Goal: Information Seeking & Learning: Understand process/instructions

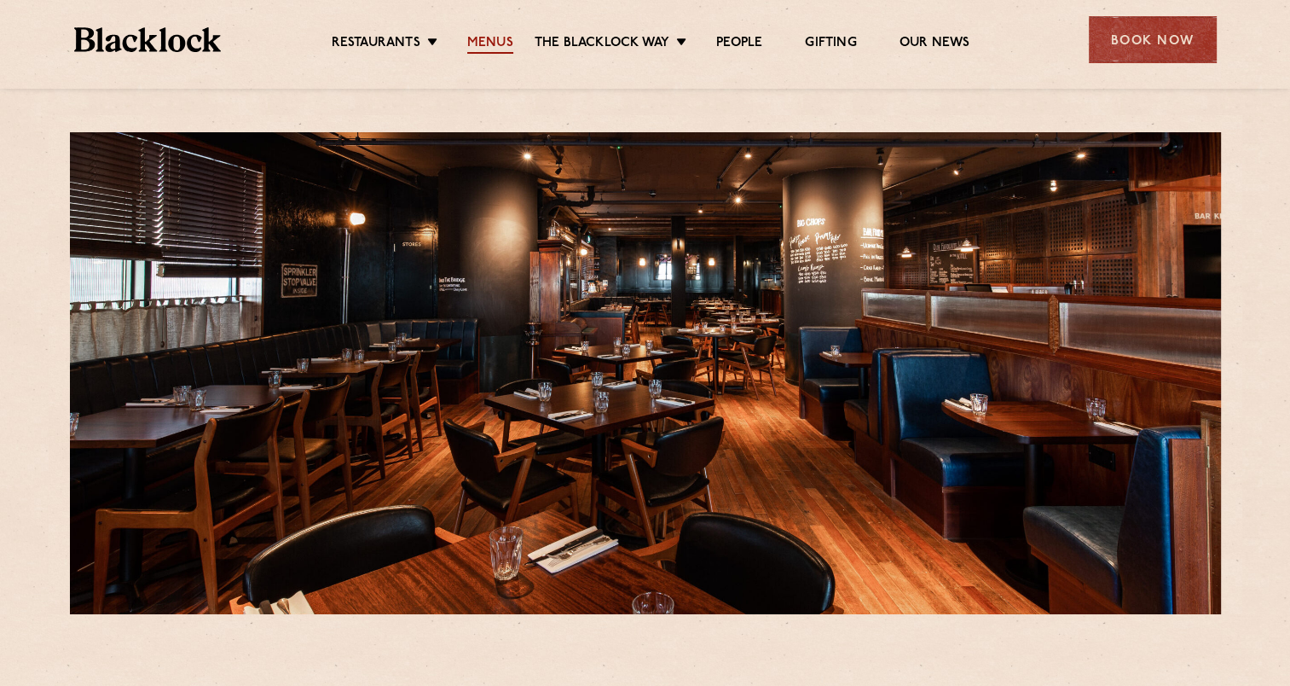
click at [495, 39] on link "Menus" at bounding box center [490, 44] width 46 height 19
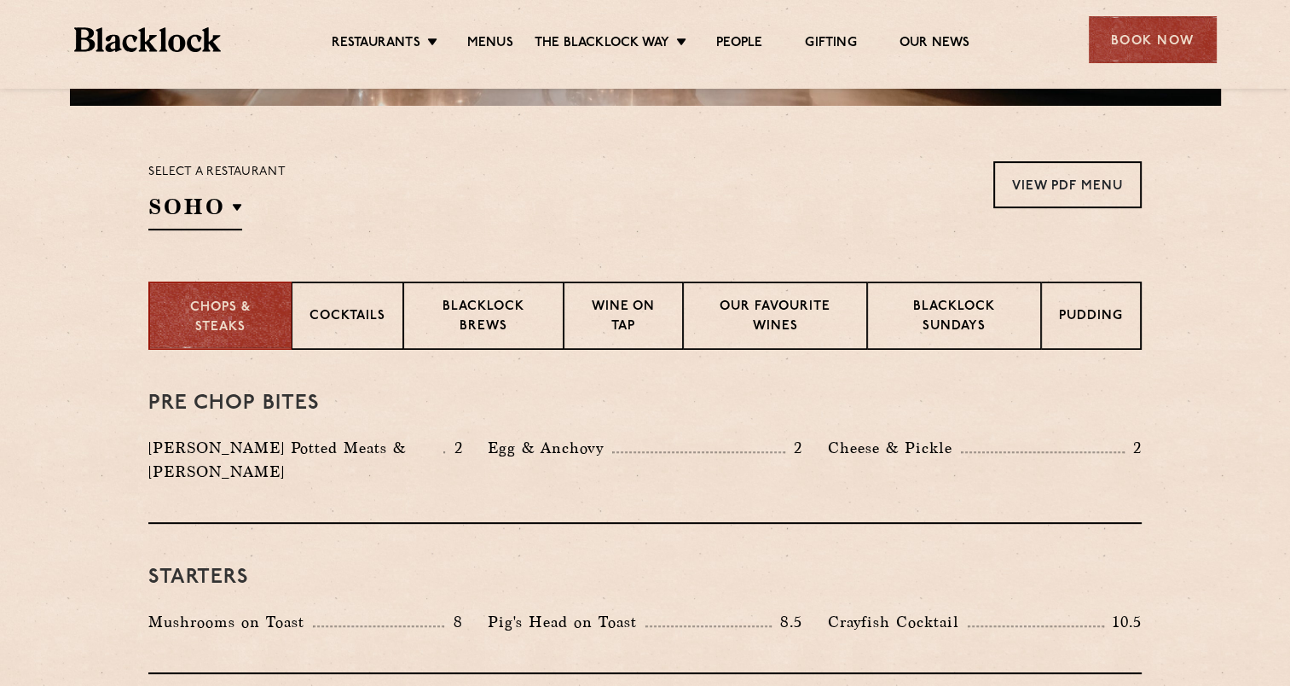
scroll to position [512, 0]
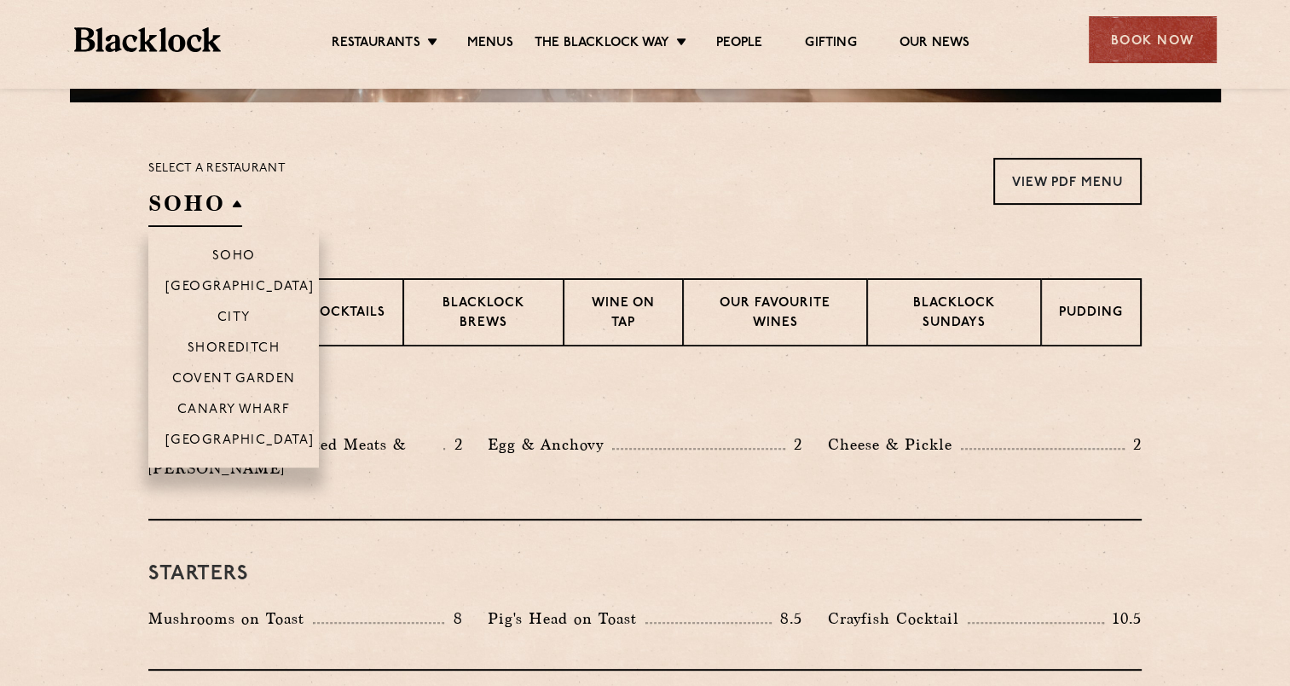
click at [232, 205] on h2 "SOHO" at bounding box center [195, 207] width 94 height 38
click at [246, 400] on li "Canary Wharf" at bounding box center [233, 408] width 171 height 31
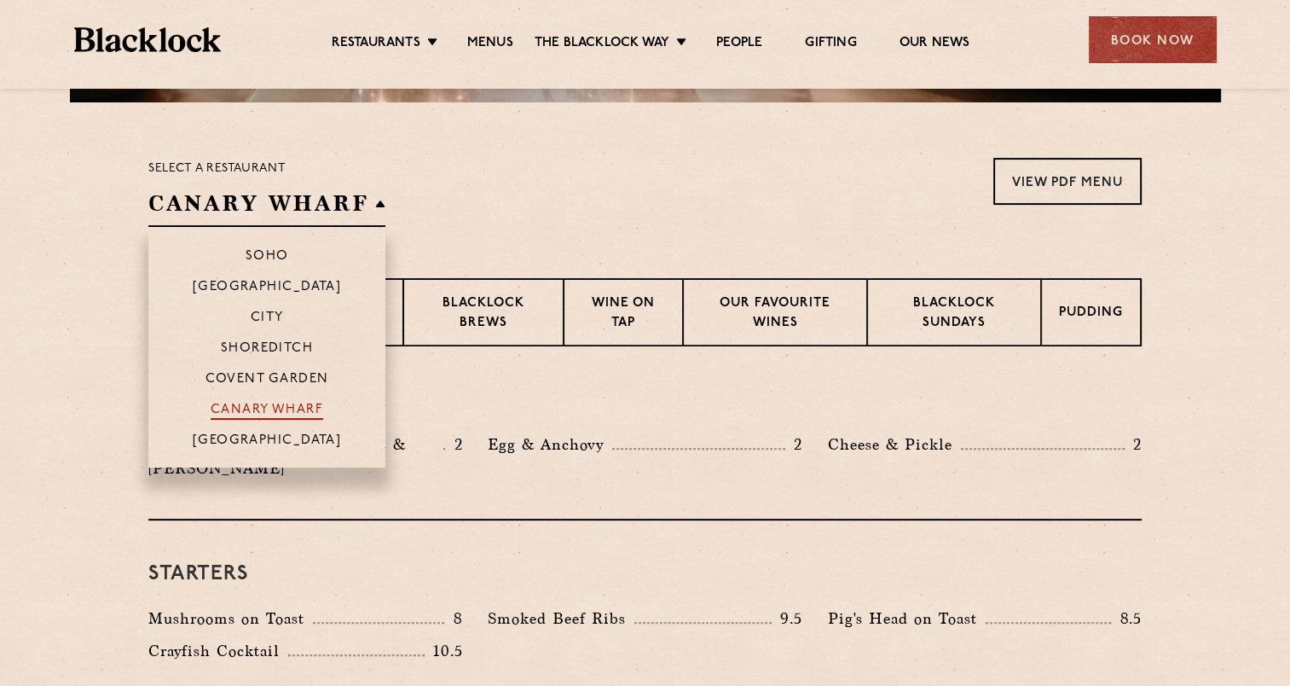
click at [292, 409] on p "Canary Wharf" at bounding box center [267, 411] width 113 height 17
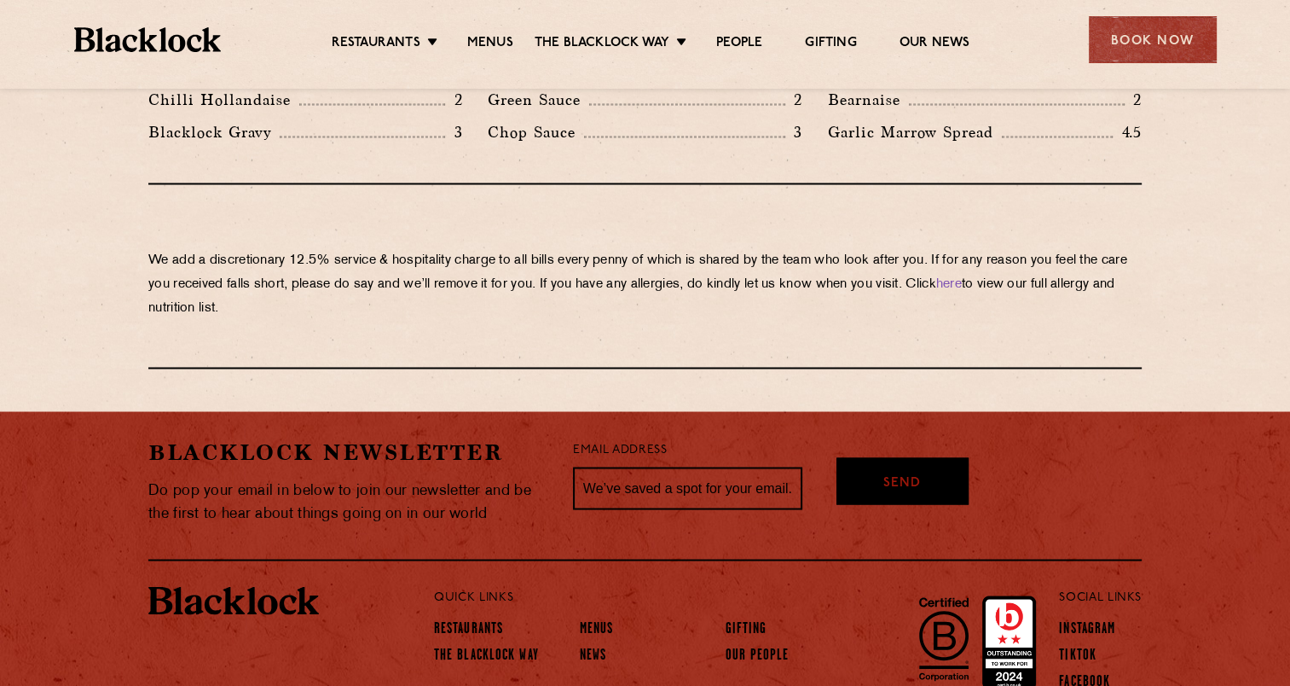
scroll to position [3024, 0]
